Goal: Check status: Check status

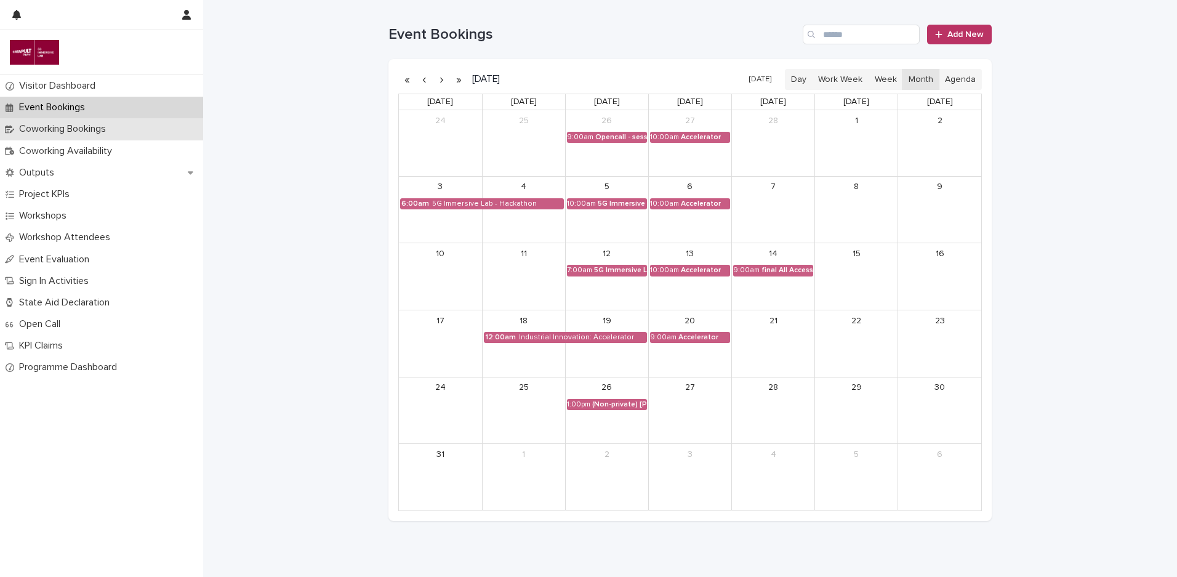
click at [133, 133] on div "Coworking Bookings" at bounding box center [101, 129] width 203 height 22
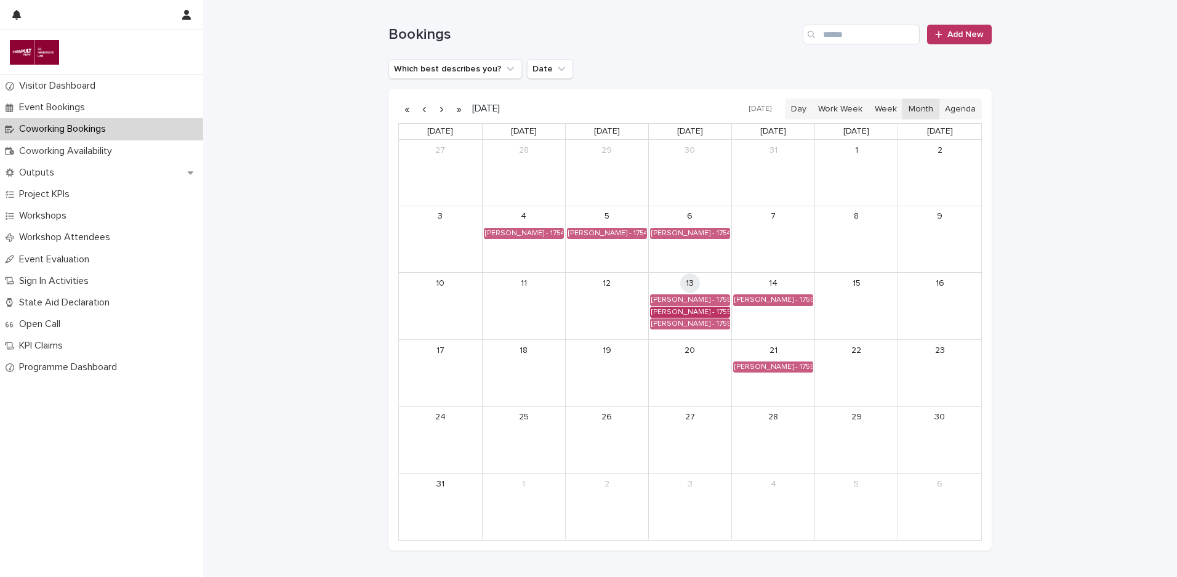
click at [693, 308] on div "[PERSON_NAME] - 1755043200" at bounding box center [689, 312] width 79 height 10
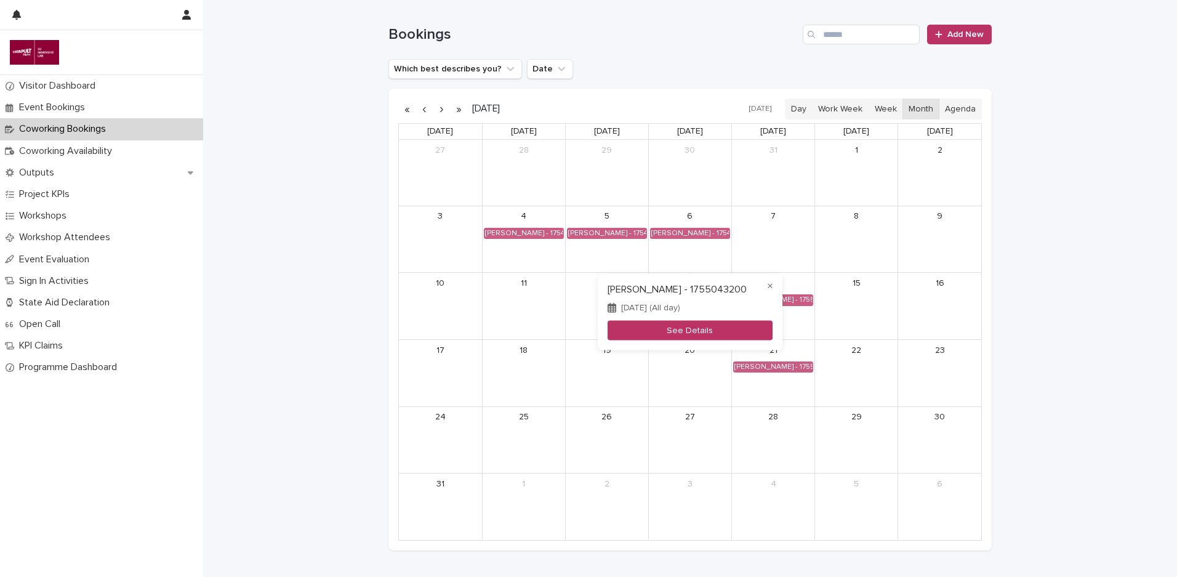
click at [700, 324] on button "See Details" at bounding box center [689, 330] width 165 height 20
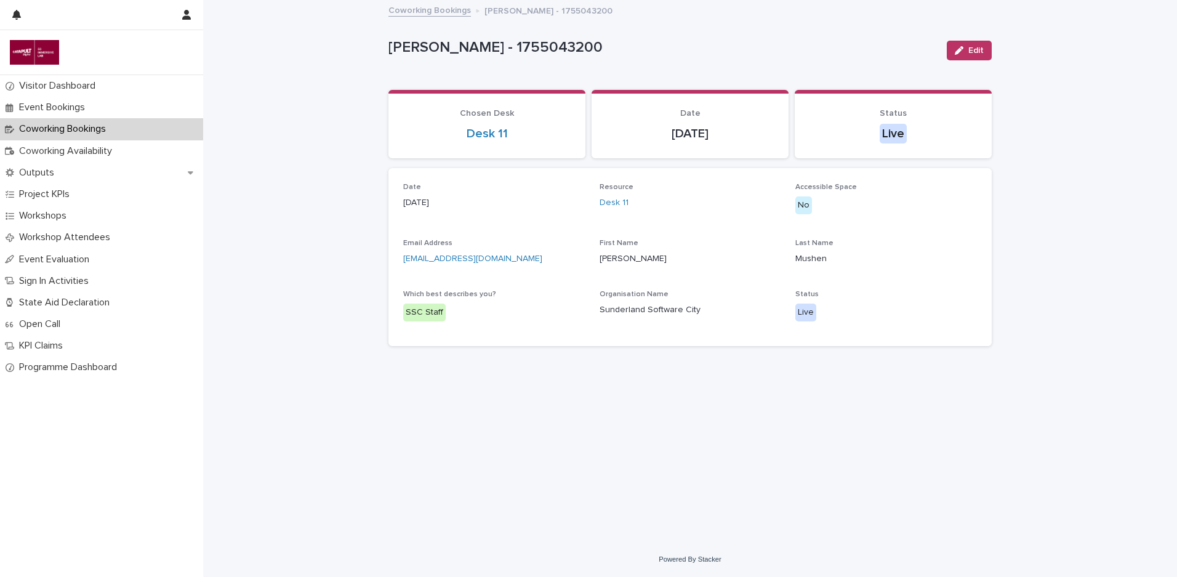
click at [430, 12] on link "Coworking Bookings" at bounding box center [429, 9] width 82 height 14
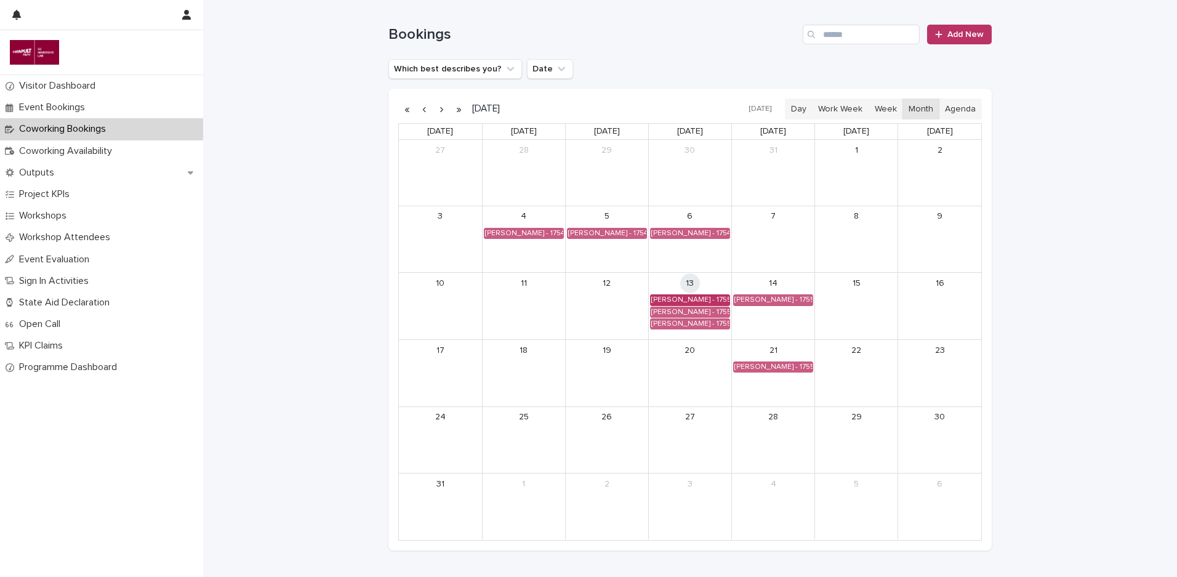
click at [706, 300] on div "[PERSON_NAME] - 1755043200" at bounding box center [689, 300] width 79 height 10
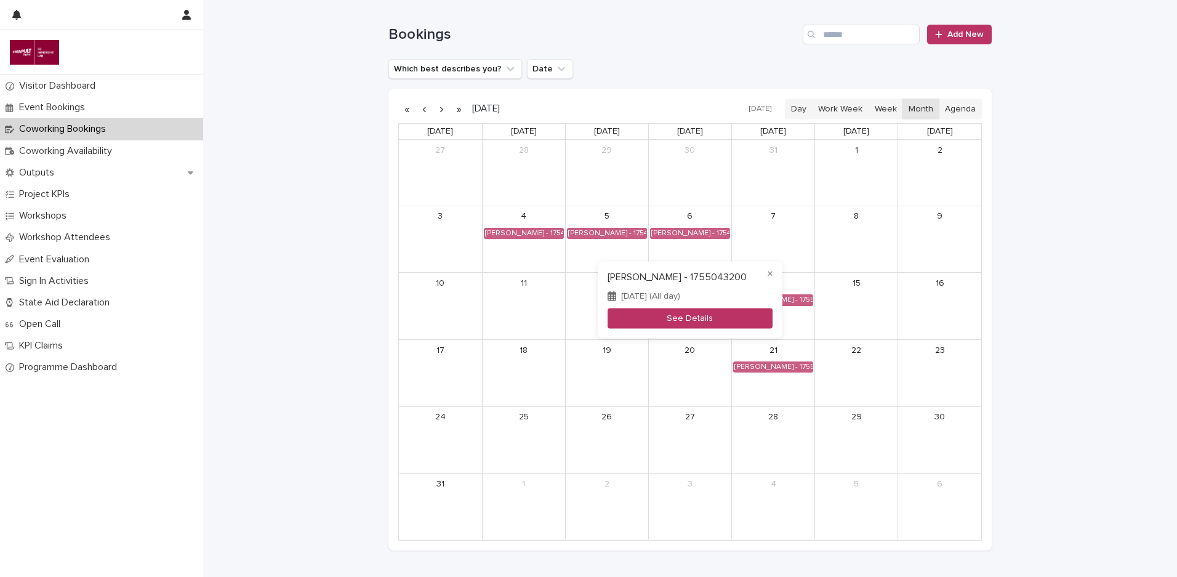
click at [693, 321] on button "See Details" at bounding box center [689, 318] width 165 height 20
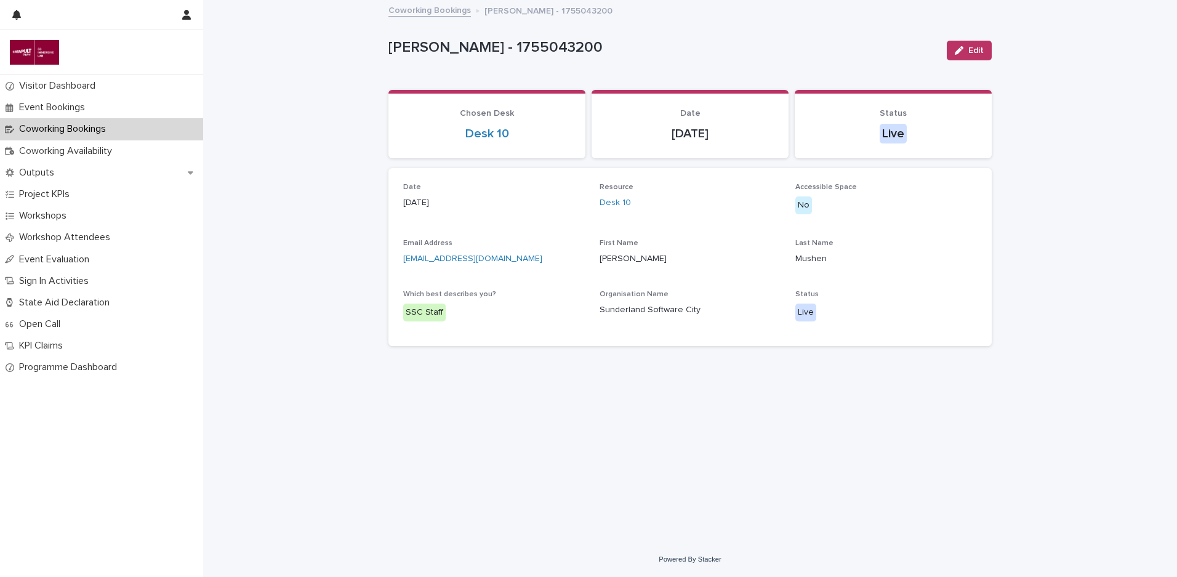
click at [439, 15] on link "Coworking Bookings" at bounding box center [429, 9] width 82 height 14
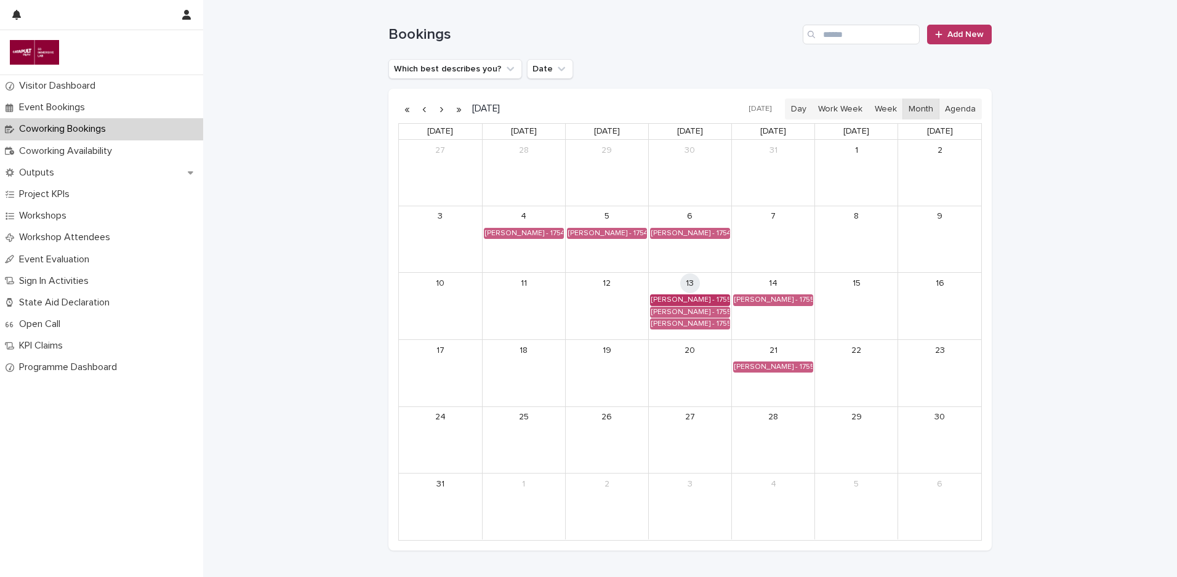
click at [660, 304] on div "[PERSON_NAME] - 1755043200" at bounding box center [689, 300] width 79 height 10
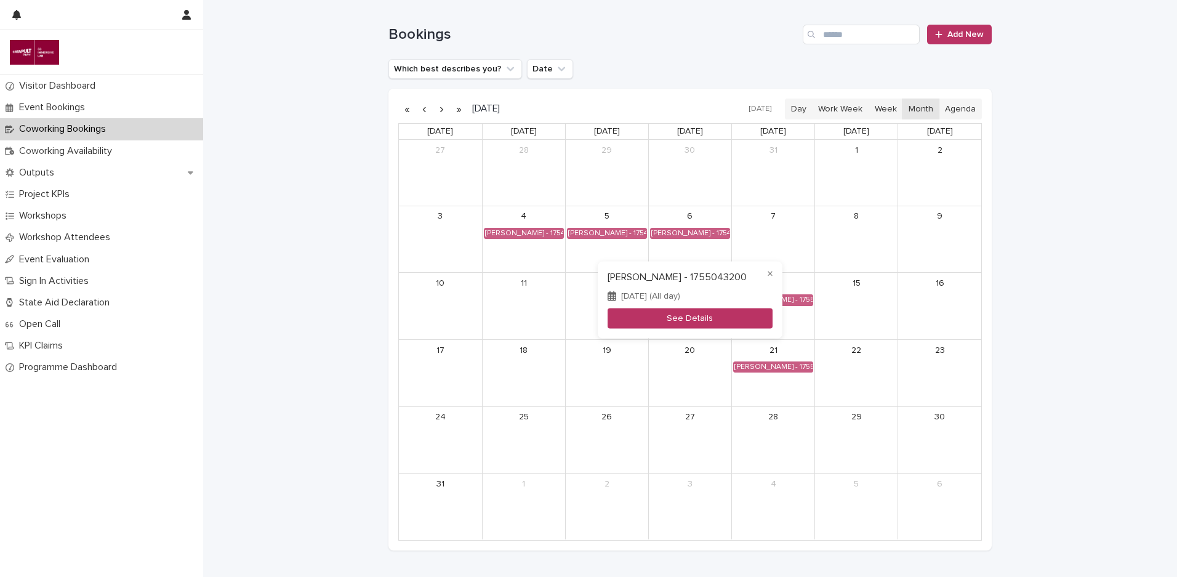
click at [669, 318] on button "See Details" at bounding box center [689, 318] width 165 height 20
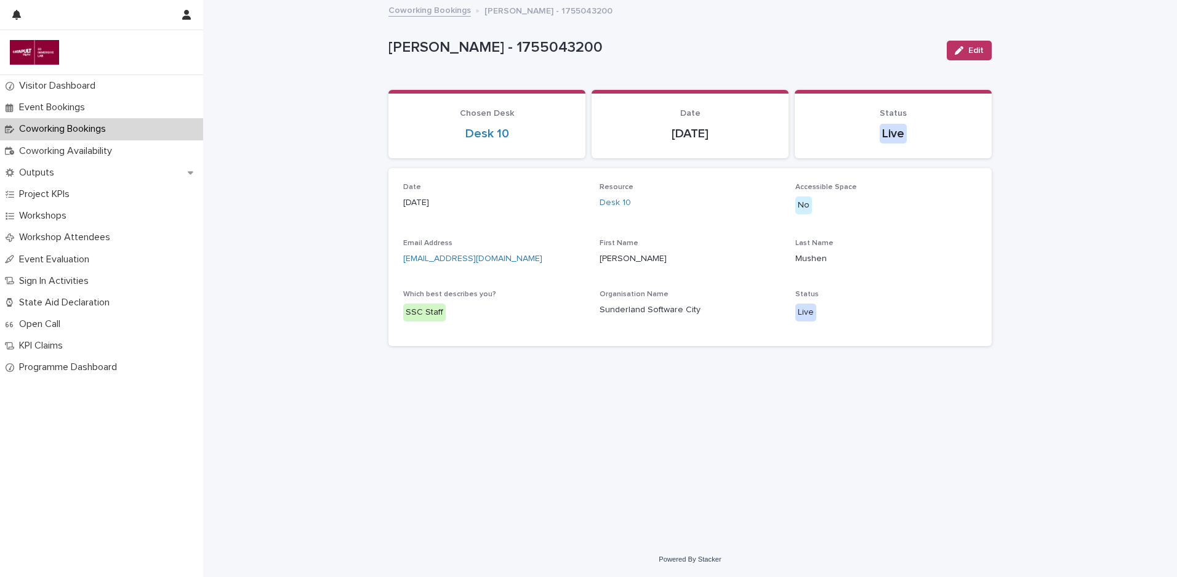
click at [390, 6] on link "Coworking Bookings" at bounding box center [429, 9] width 82 height 14
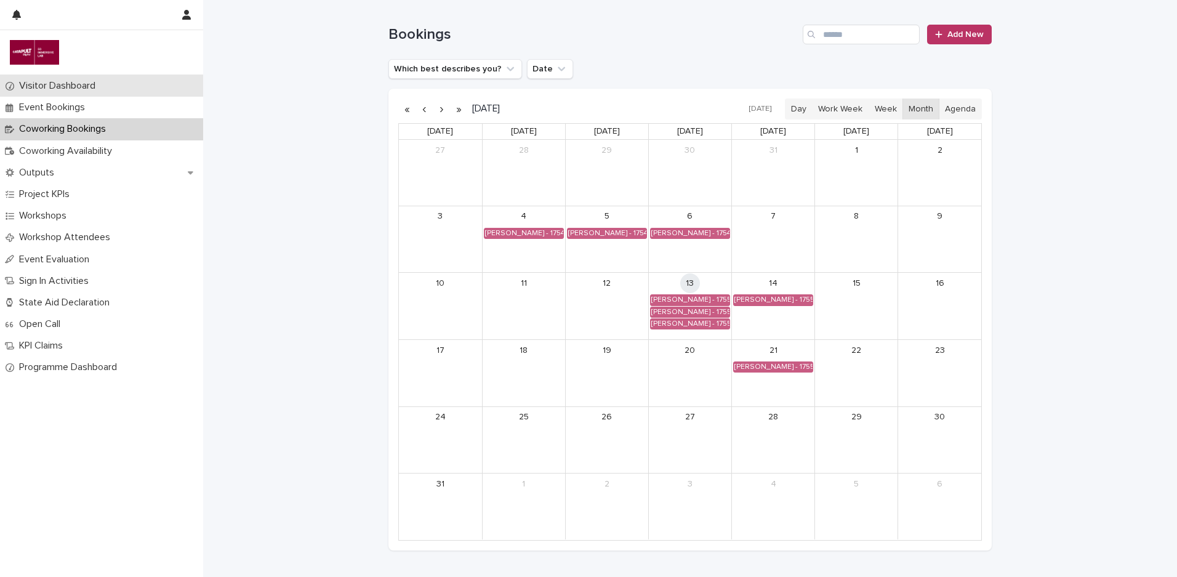
click at [63, 95] on div "Visitor Dashboard" at bounding box center [101, 86] width 203 height 22
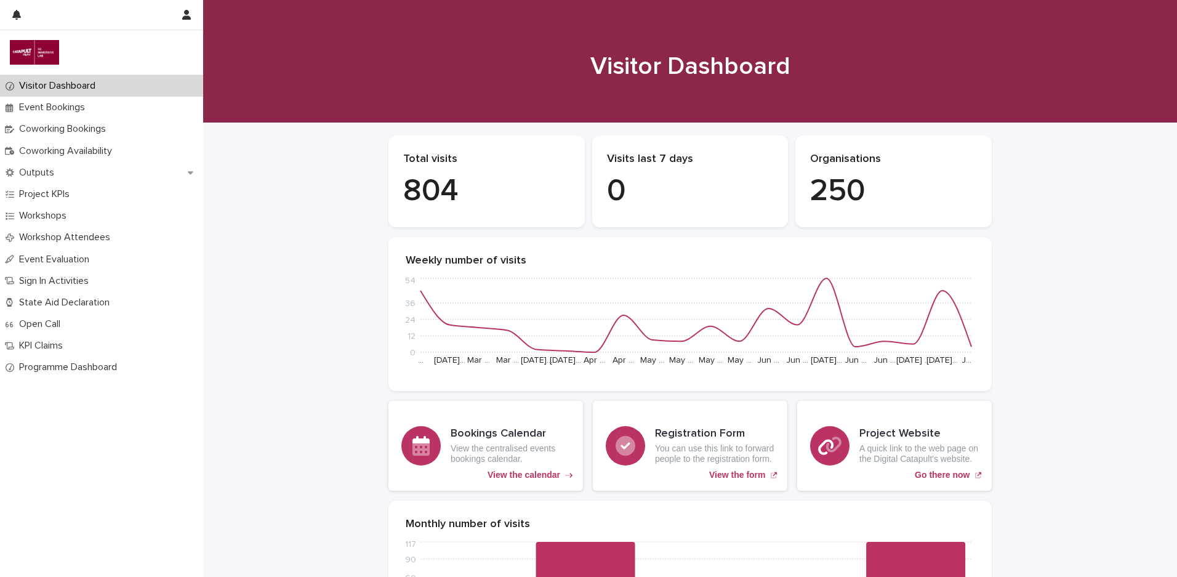
scroll to position [7, 0]
